Goal: Transaction & Acquisition: Purchase product/service

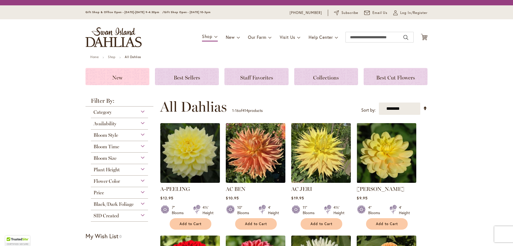
click at [121, 75] on h3 "New" at bounding box center [117, 77] width 51 height 6
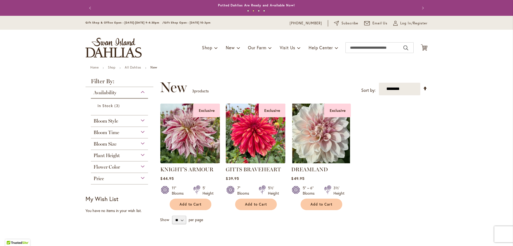
scroll to position [22, 0]
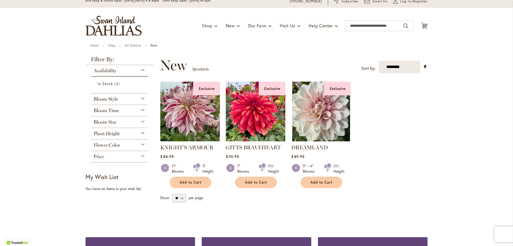
click at [238, 116] on img at bounding box center [256, 111] width 63 height 63
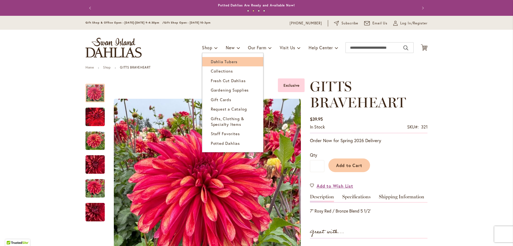
click at [212, 62] on span "Dahlia Tubers" at bounding box center [224, 61] width 27 height 5
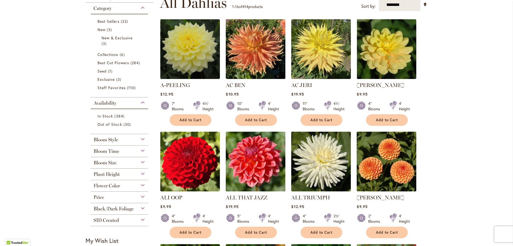
scroll to position [132, 0]
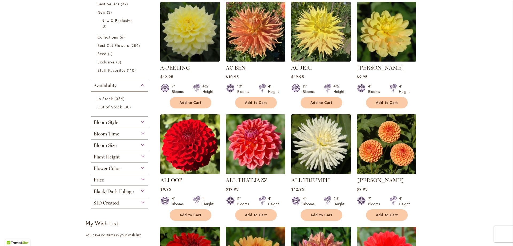
click at [140, 121] on div "Bloom Style" at bounding box center [119, 121] width 57 height 9
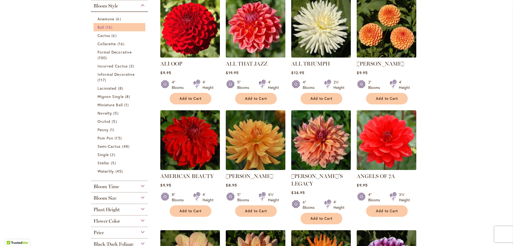
click at [108, 28] on span "16 items" at bounding box center [110, 27] width 8 height 6
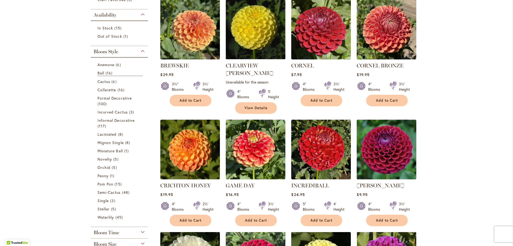
scroll to position [129, 0]
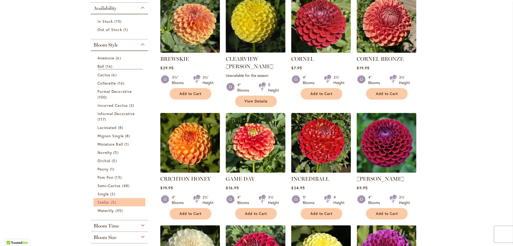
click at [106, 203] on span "Stellar" at bounding box center [104, 202] width 12 height 5
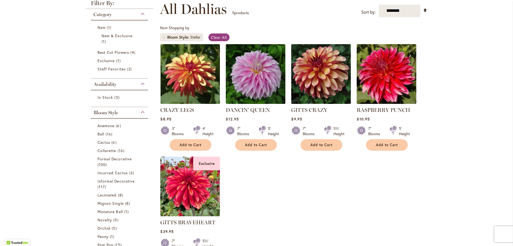
scroll to position [77, 0]
